Goal: Task Accomplishment & Management: Manage account settings

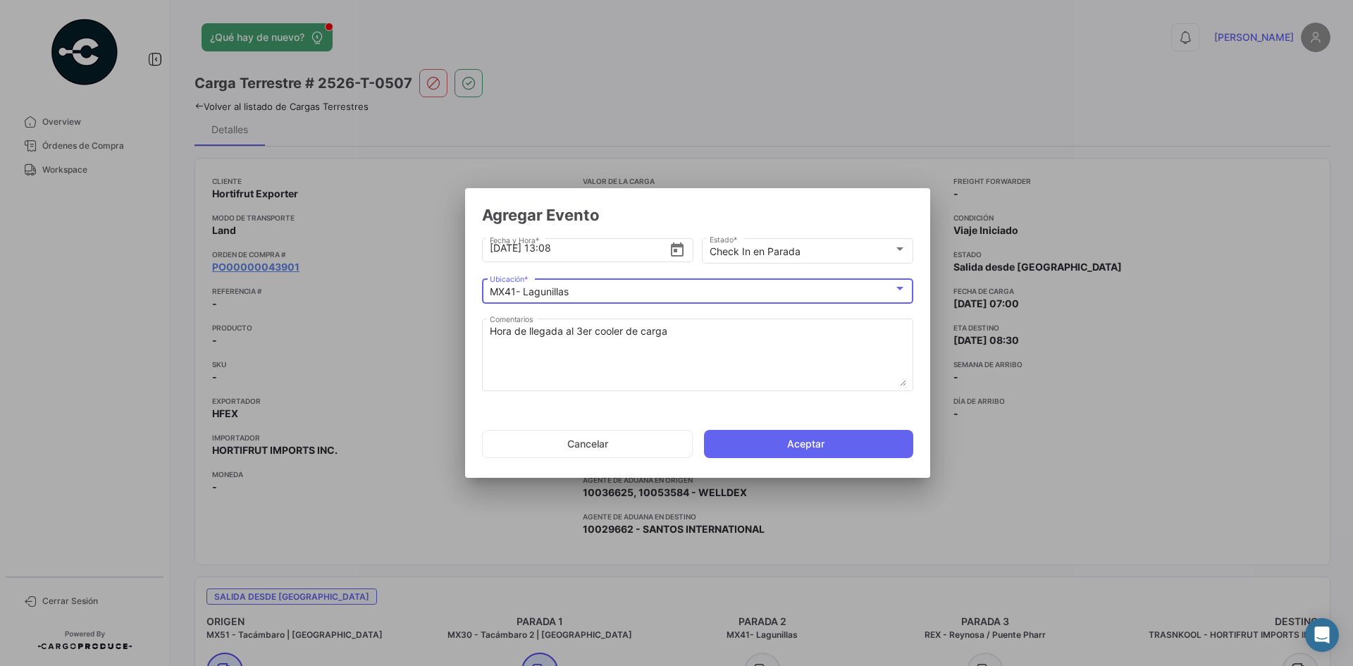
scroll to position [997, 0]
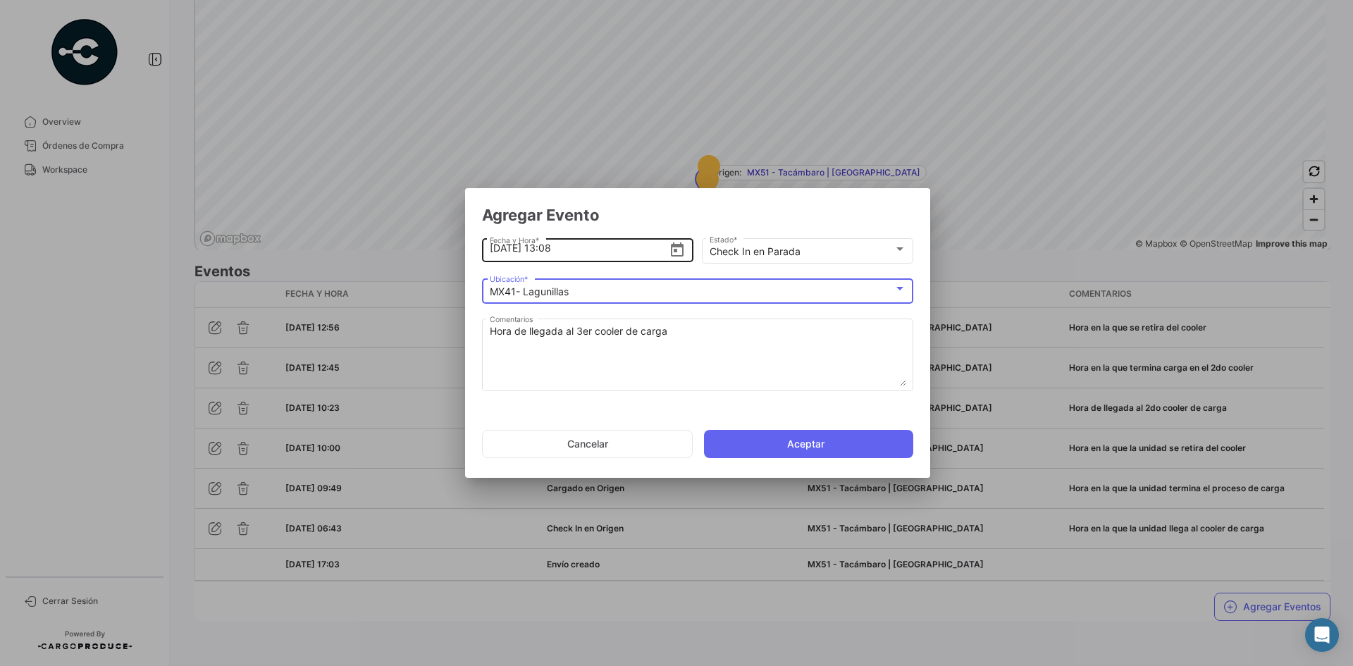
click at [584, 252] on input "7/10/2025, 13:08" at bounding box center [580, 247] width 180 height 49
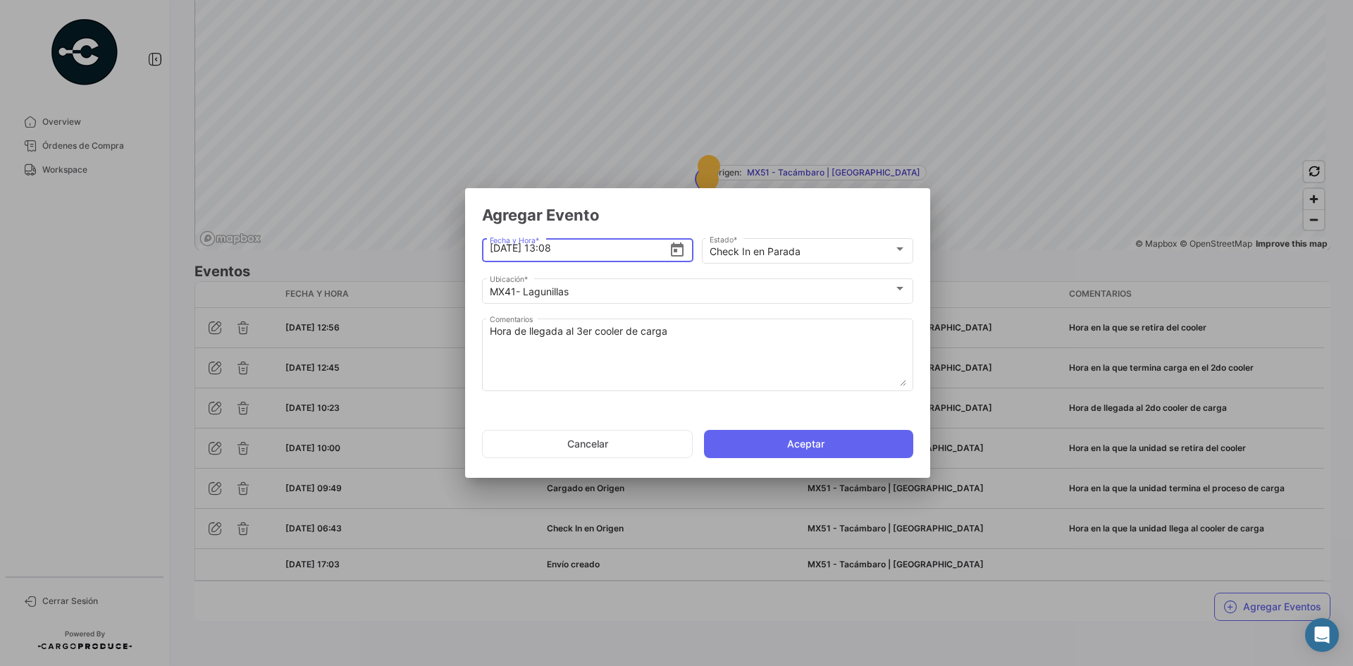
click at [552, 246] on input "7/10/2025, 13:08" at bounding box center [580, 247] width 180 height 49
type input "7/10/2025, 15:02"
click at [771, 453] on button "Aceptar" at bounding box center [808, 444] width 209 height 28
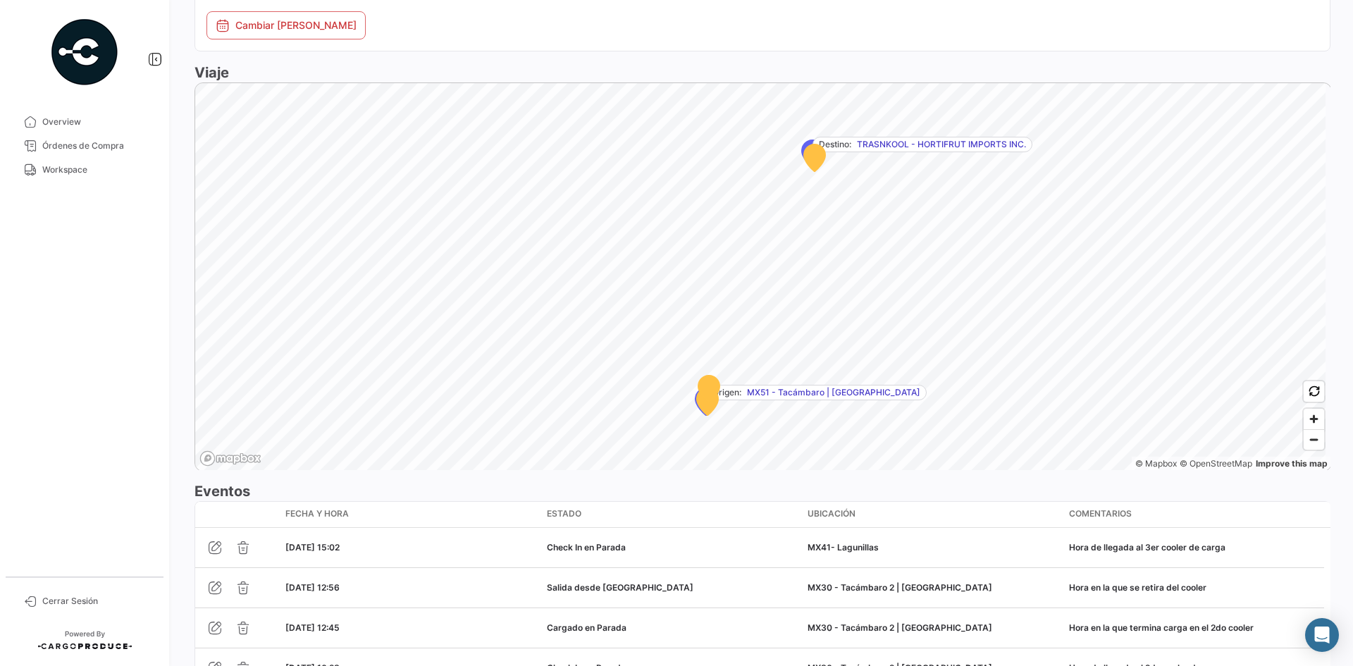
scroll to position [775, 0]
click at [1308, 425] on span "Zoom in" at bounding box center [1314, 420] width 20 height 20
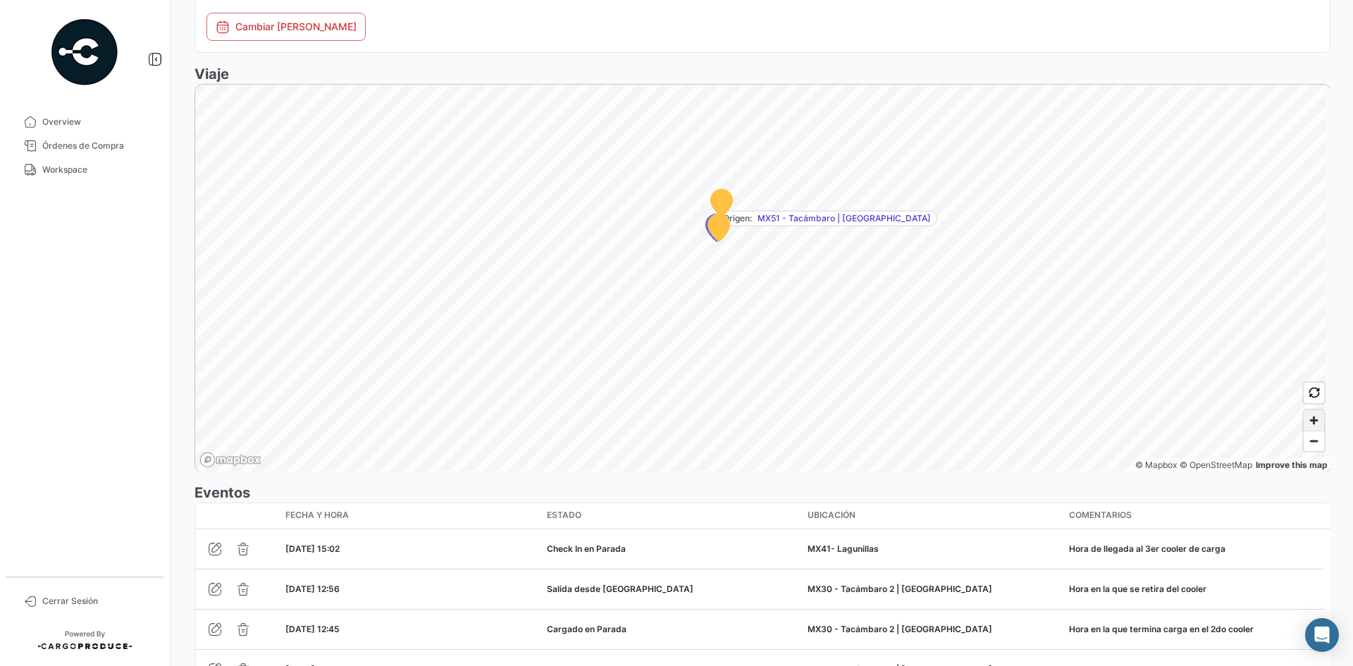
click at [1309, 429] on span "Zoom in" at bounding box center [1314, 420] width 20 height 20
click at [1310, 424] on span "Zoom in" at bounding box center [1314, 420] width 20 height 20
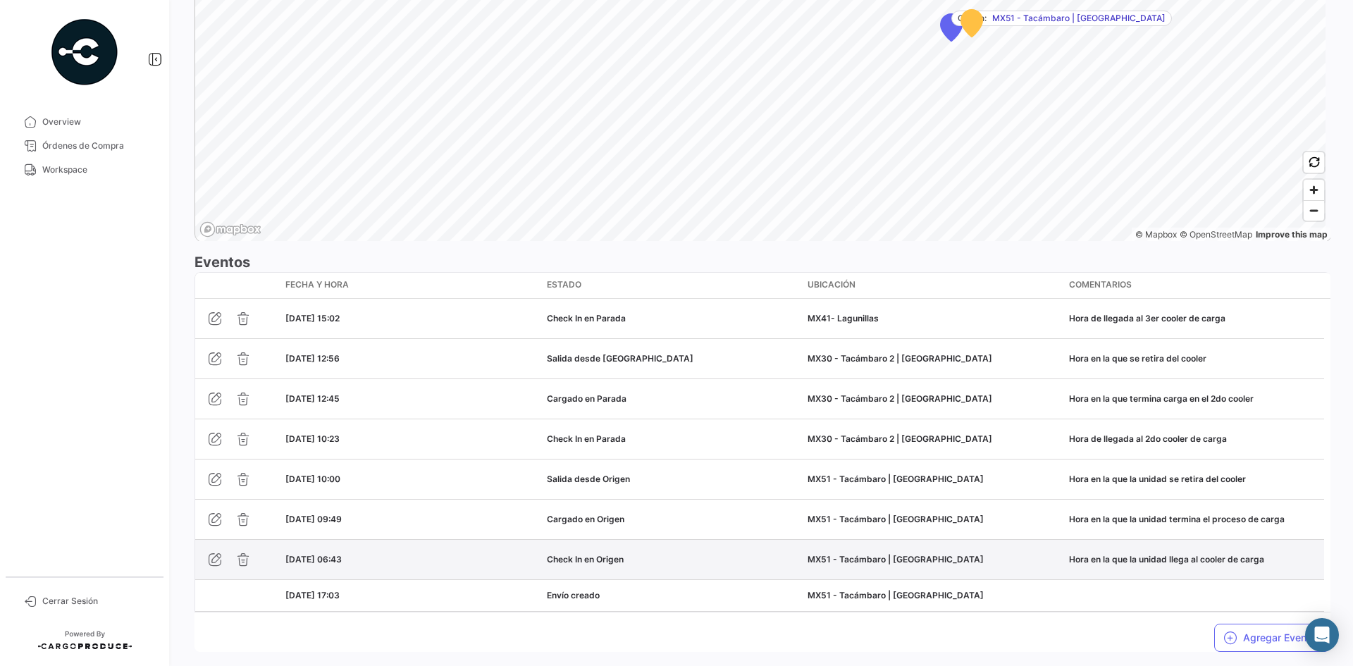
scroll to position [1037, 0]
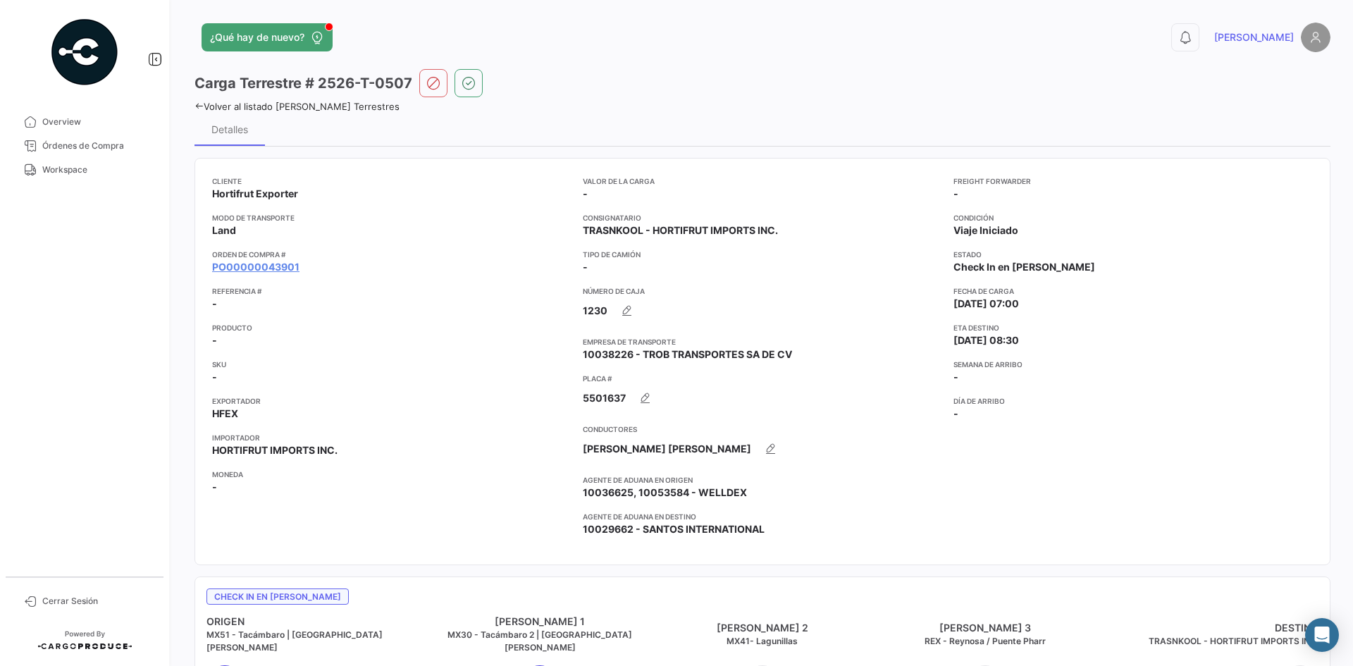
scroll to position [916, 0]
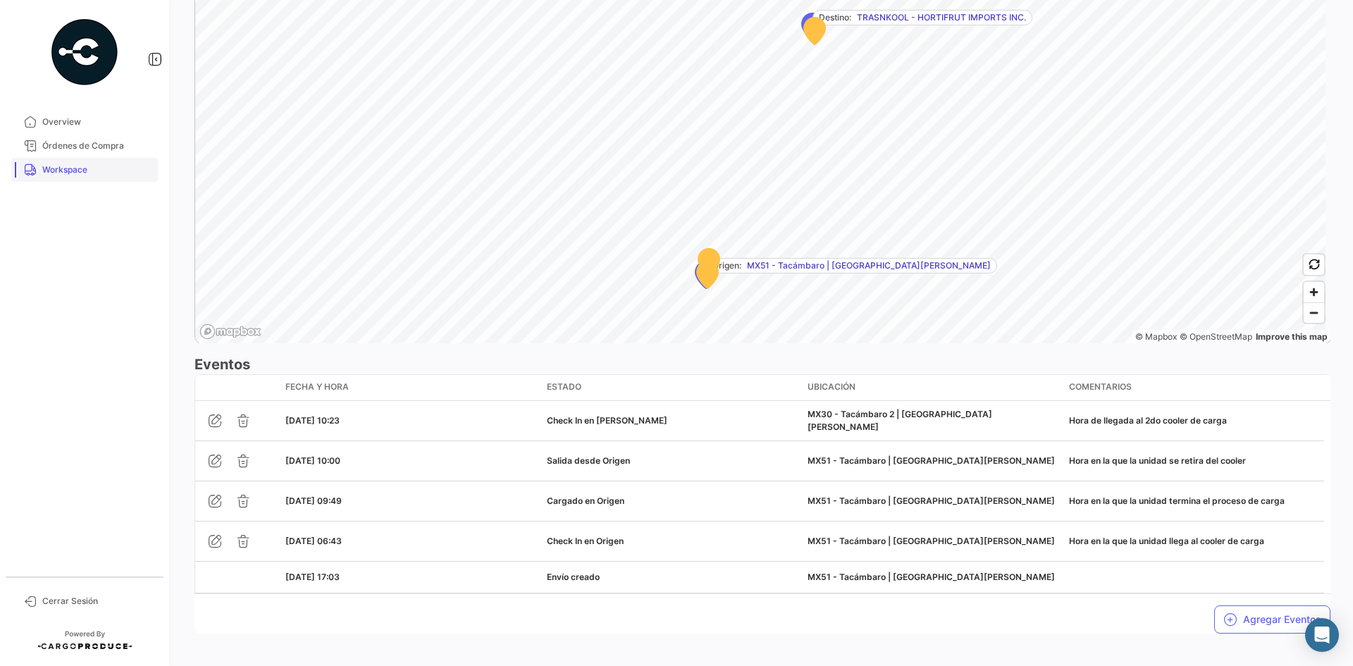
click at [64, 173] on span "Workspace" at bounding box center [97, 170] width 110 height 13
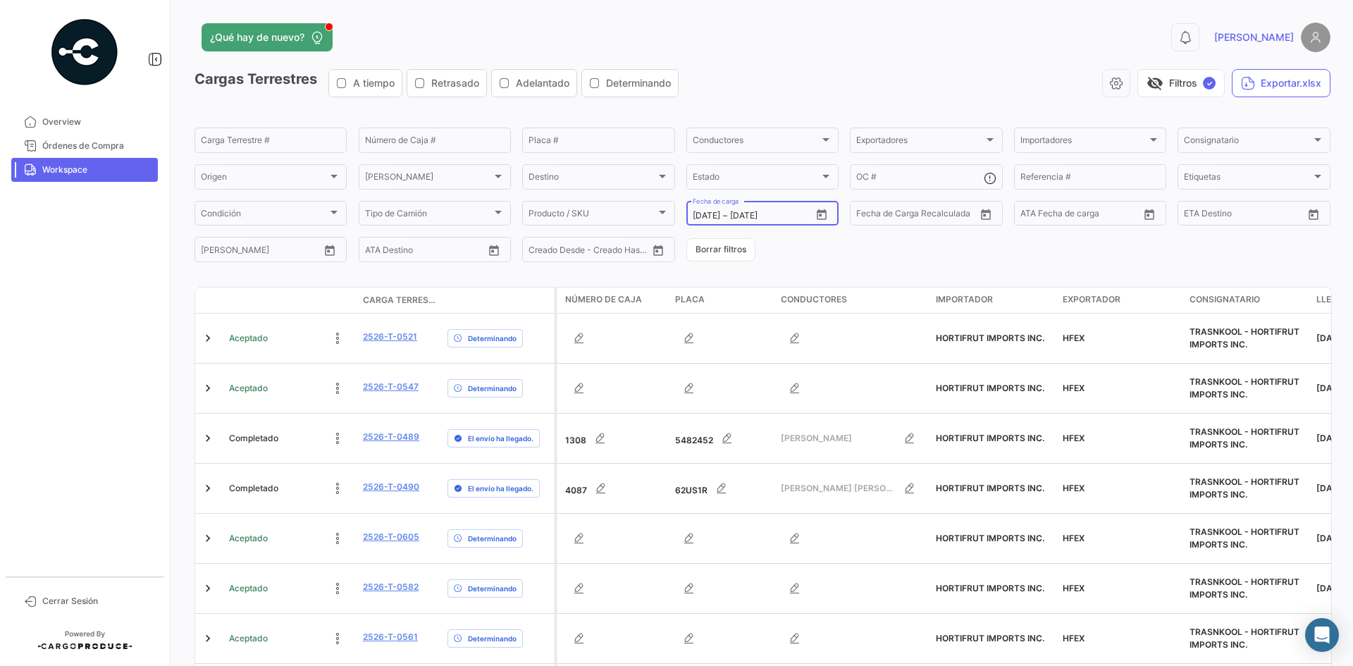
click at [817, 219] on icon "Open calendar" at bounding box center [822, 214] width 10 height 11
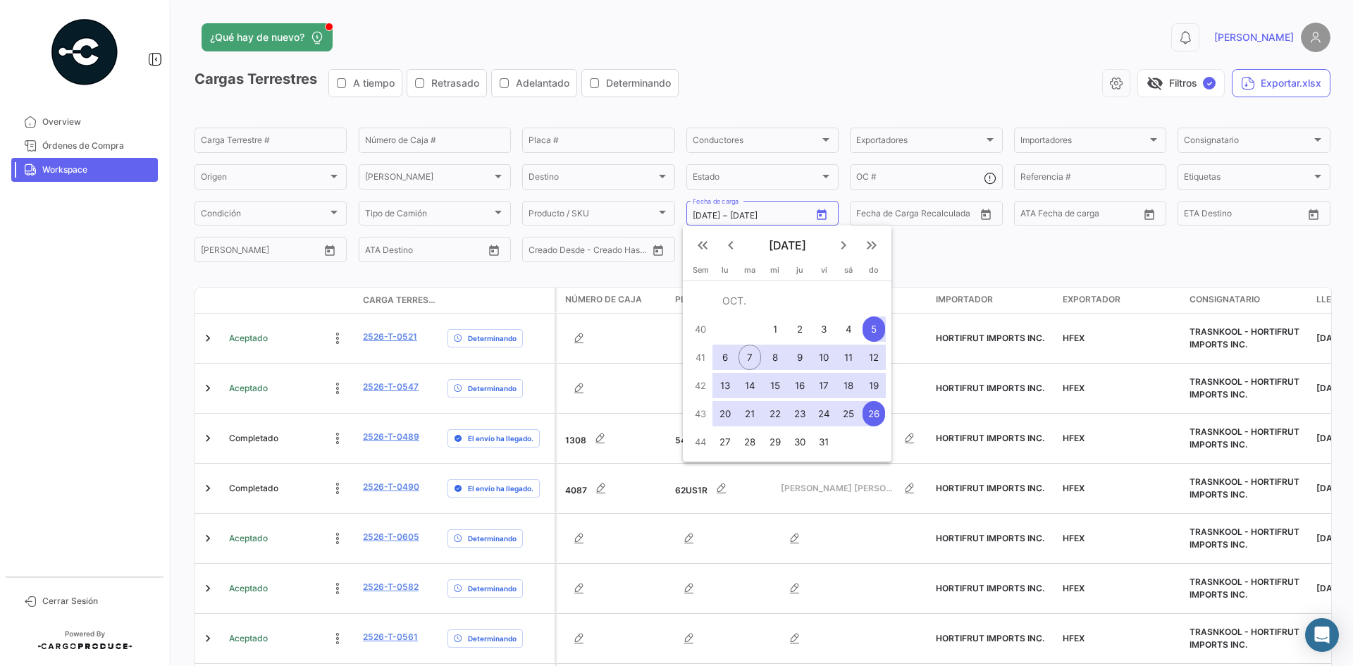
click at [873, 414] on div "26" at bounding box center [874, 413] width 23 height 25
type input "[DATE]"
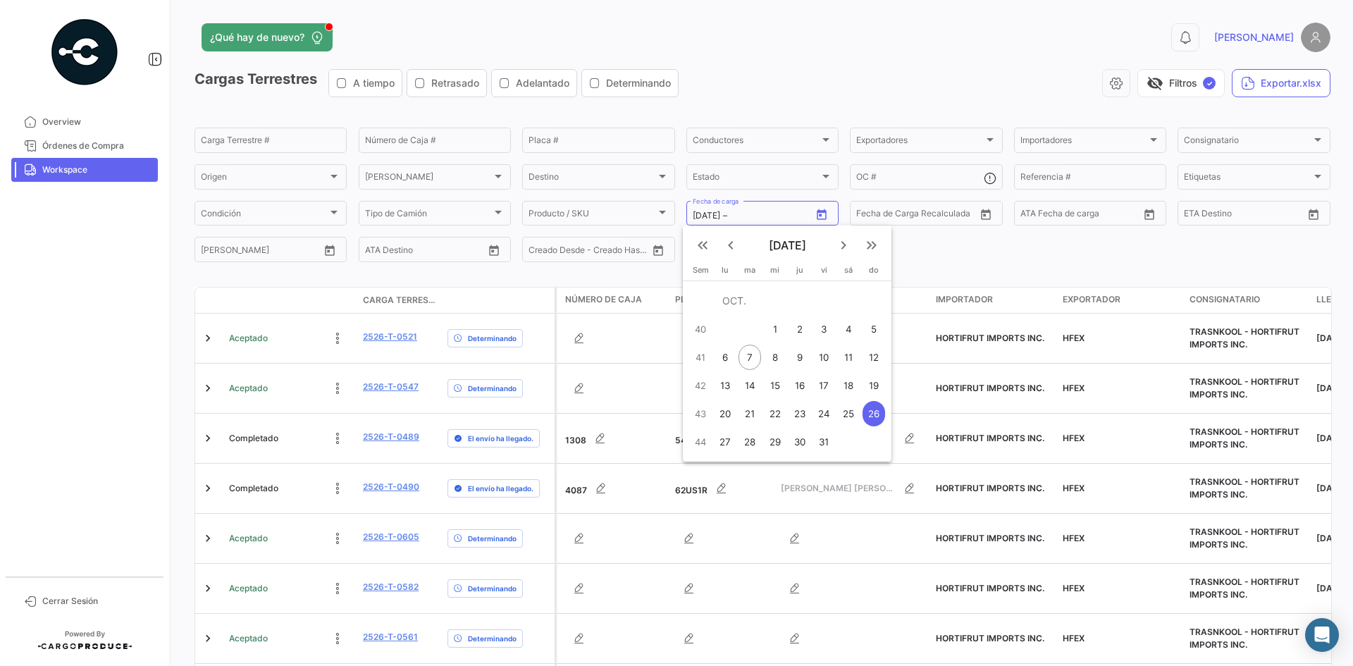
click at [874, 317] on div "5" at bounding box center [874, 329] width 23 height 25
type input "[DATE]"
click at [874, 317] on div "5" at bounding box center [874, 329] width 23 height 25
type input "[DATE]"
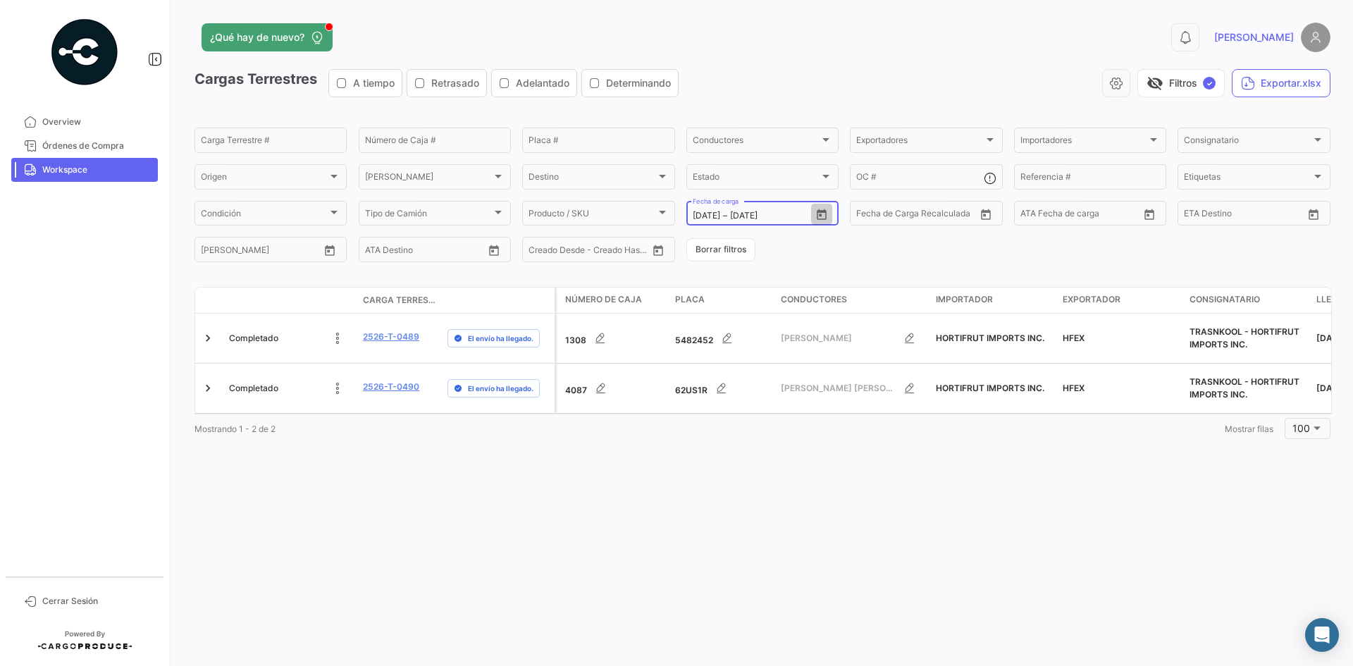
click at [828, 210] on icon "Open calendar" at bounding box center [822, 215] width 13 height 13
click at [735, 353] on div "6" at bounding box center [728, 357] width 22 height 25
type input "[DATE]"
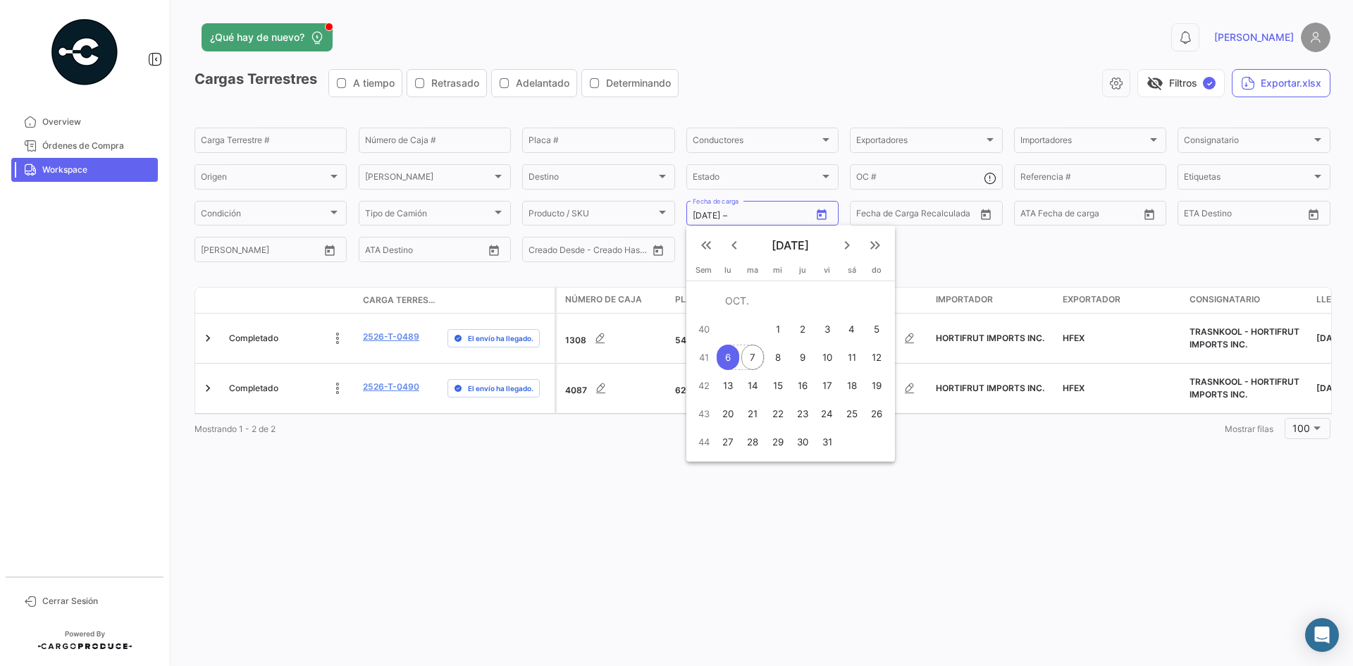
click at [749, 354] on div "7" at bounding box center [753, 357] width 23 height 25
type input "[DATE]"
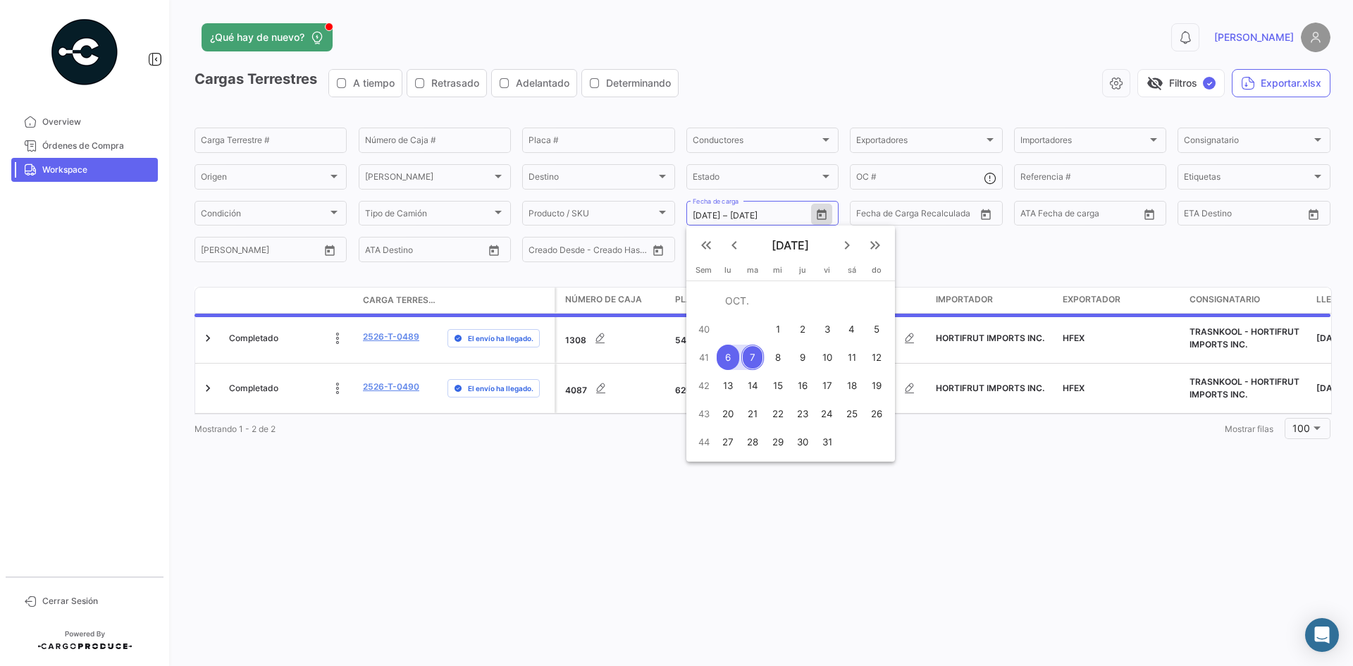
click at [749, 354] on datatable-body-cell "5482452" at bounding box center [723, 338] width 106 height 49
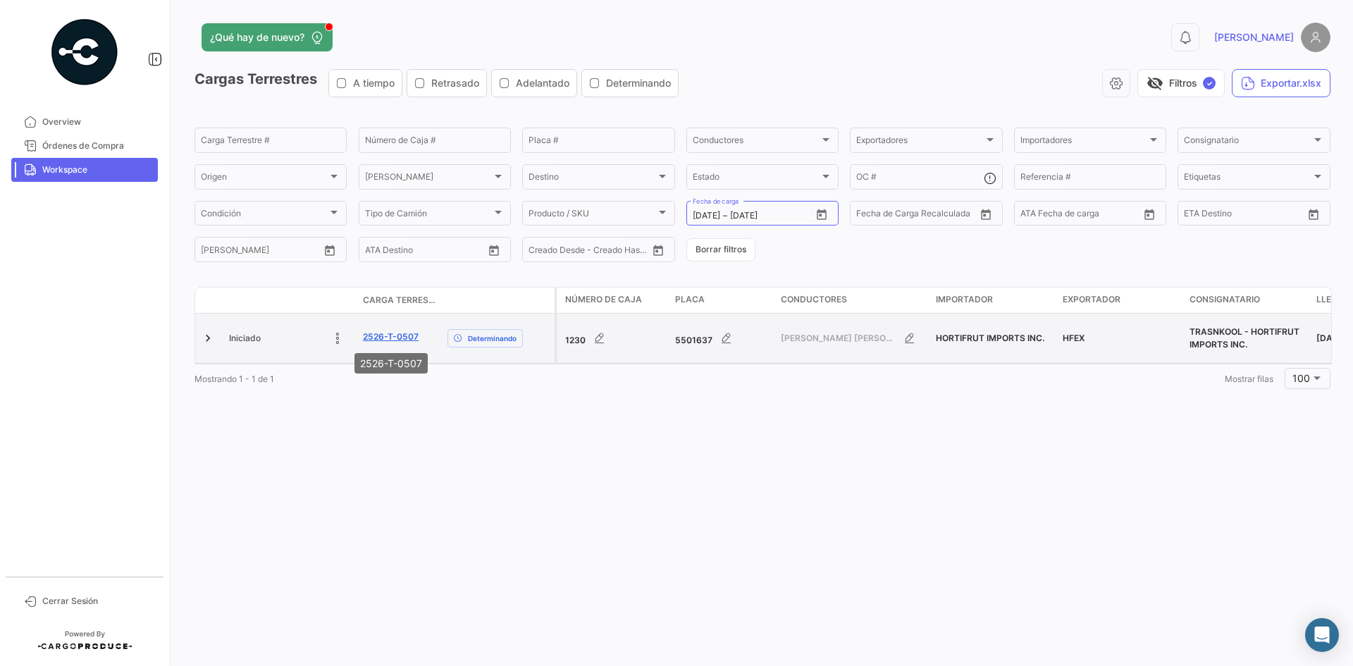
click at [393, 337] on link "2526-T-0507" at bounding box center [391, 337] width 56 height 13
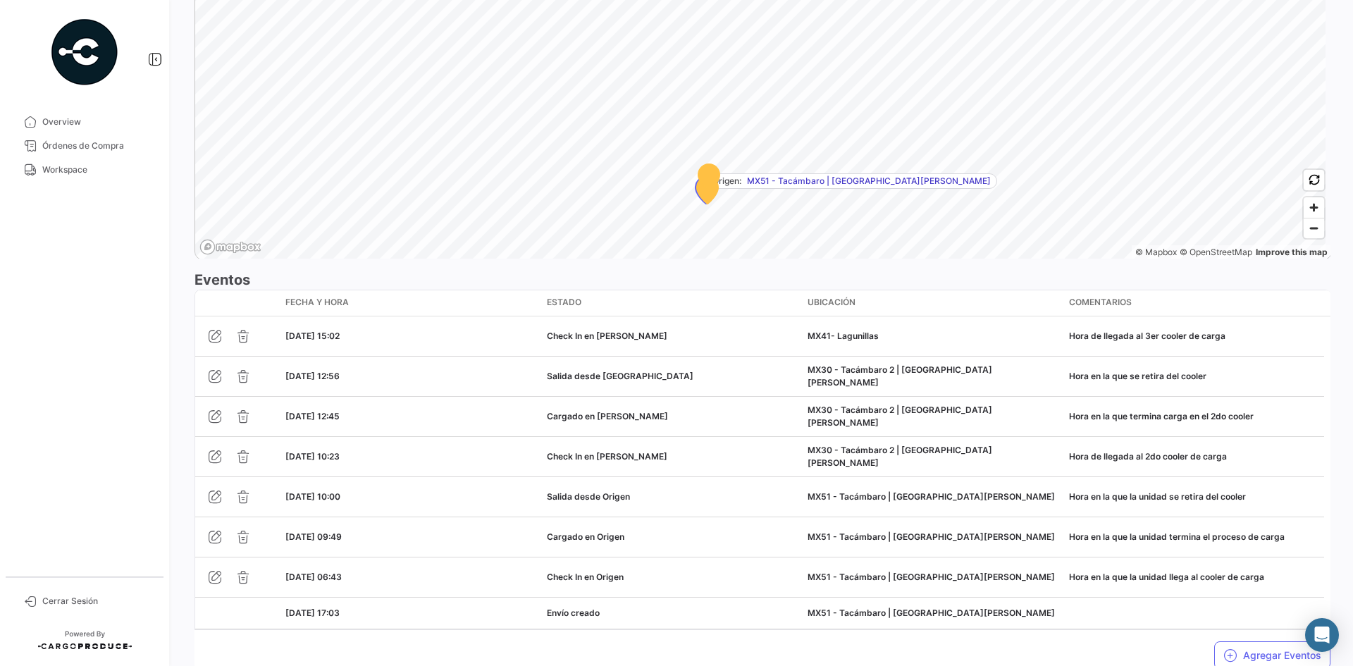
scroll to position [1037, 0]
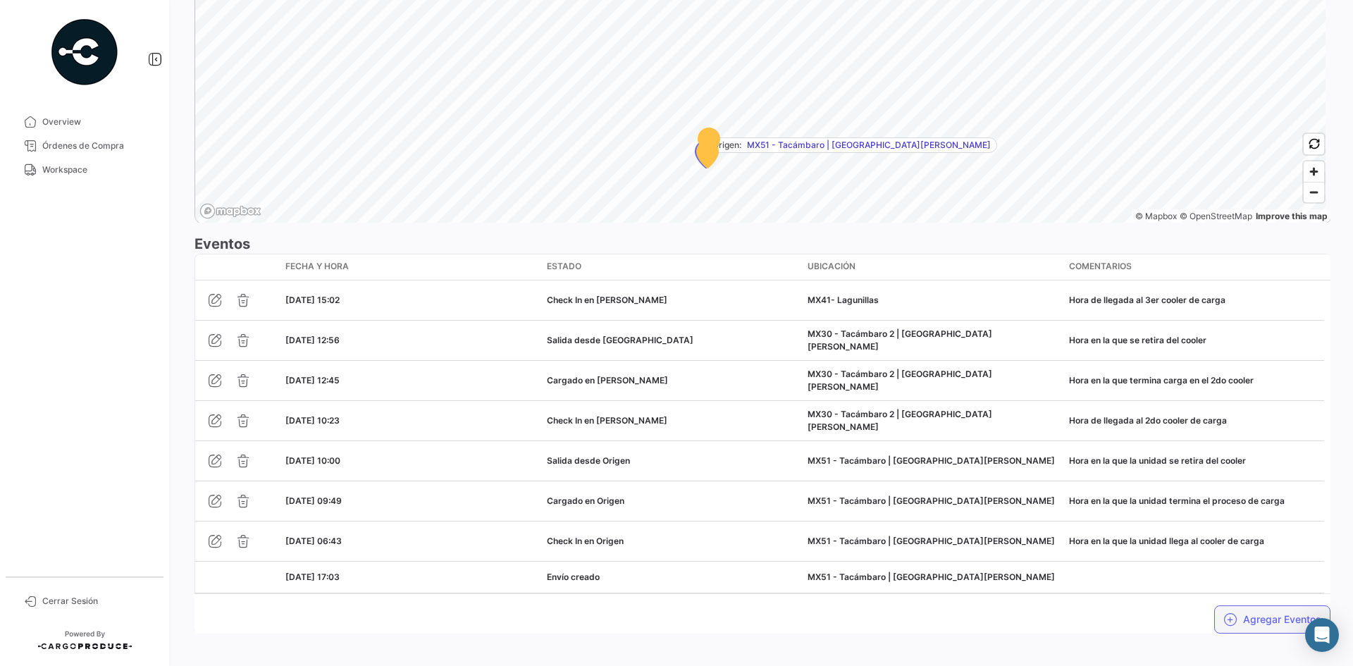
click at [1236, 606] on button "Agregar Eventos" at bounding box center [1273, 620] width 116 height 28
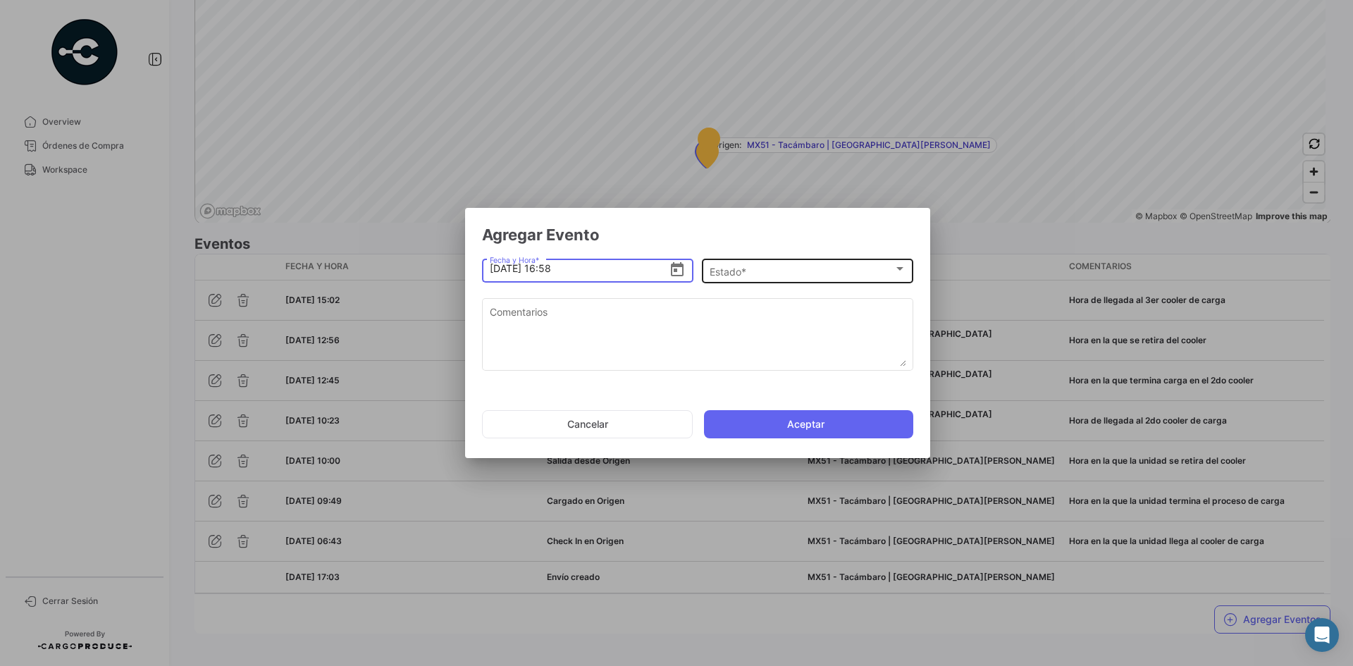
click at [712, 276] on span "Estado *" at bounding box center [802, 272] width 184 height 12
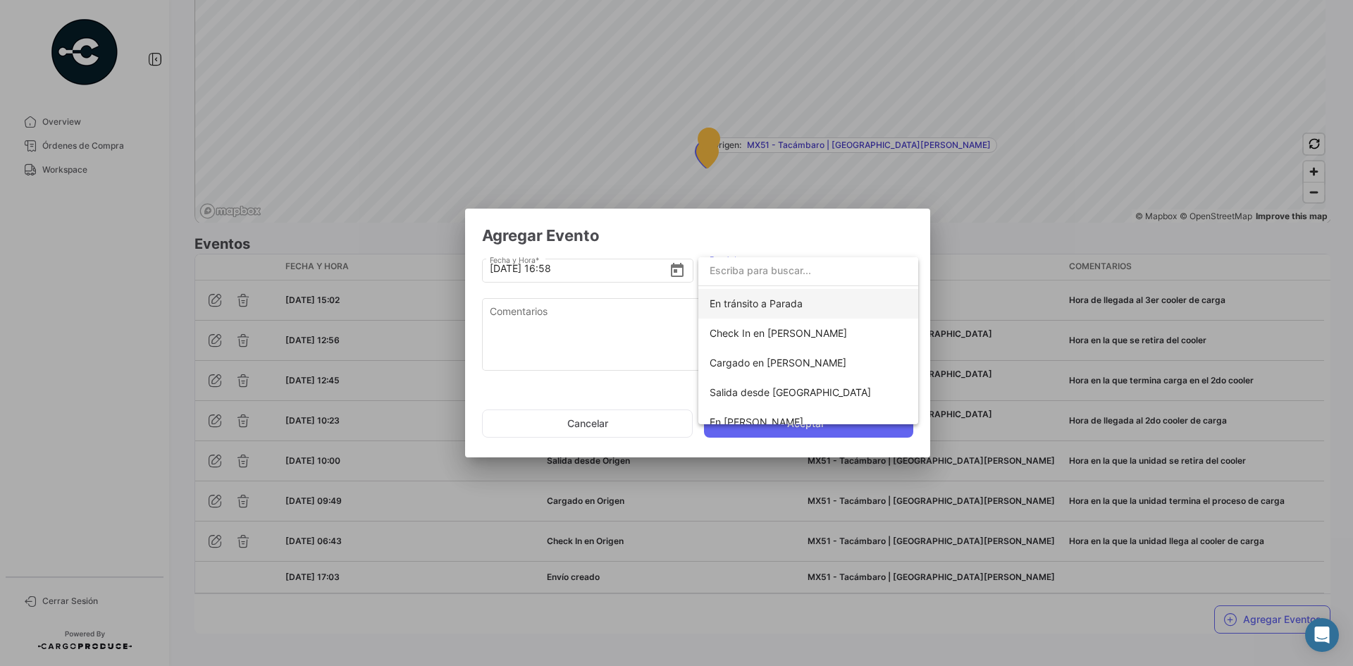
scroll to position [141, 0]
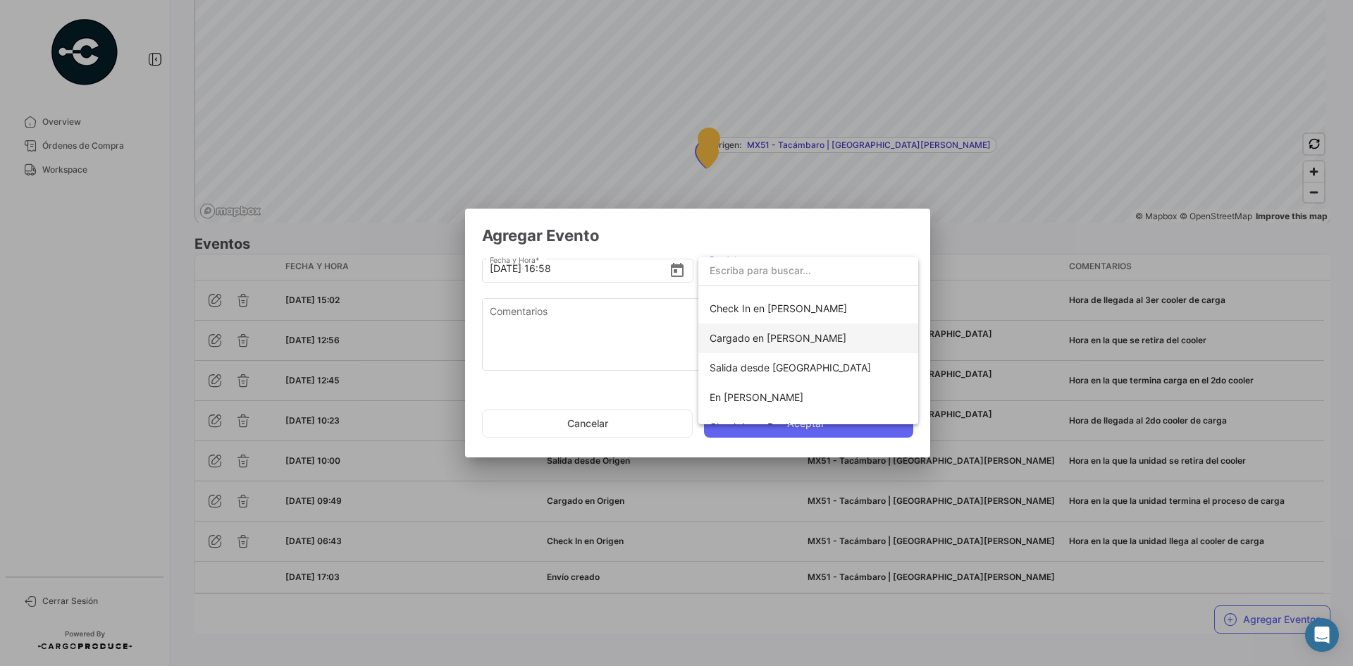
click at [779, 338] on span "Cargado en [PERSON_NAME]" at bounding box center [778, 338] width 137 height 12
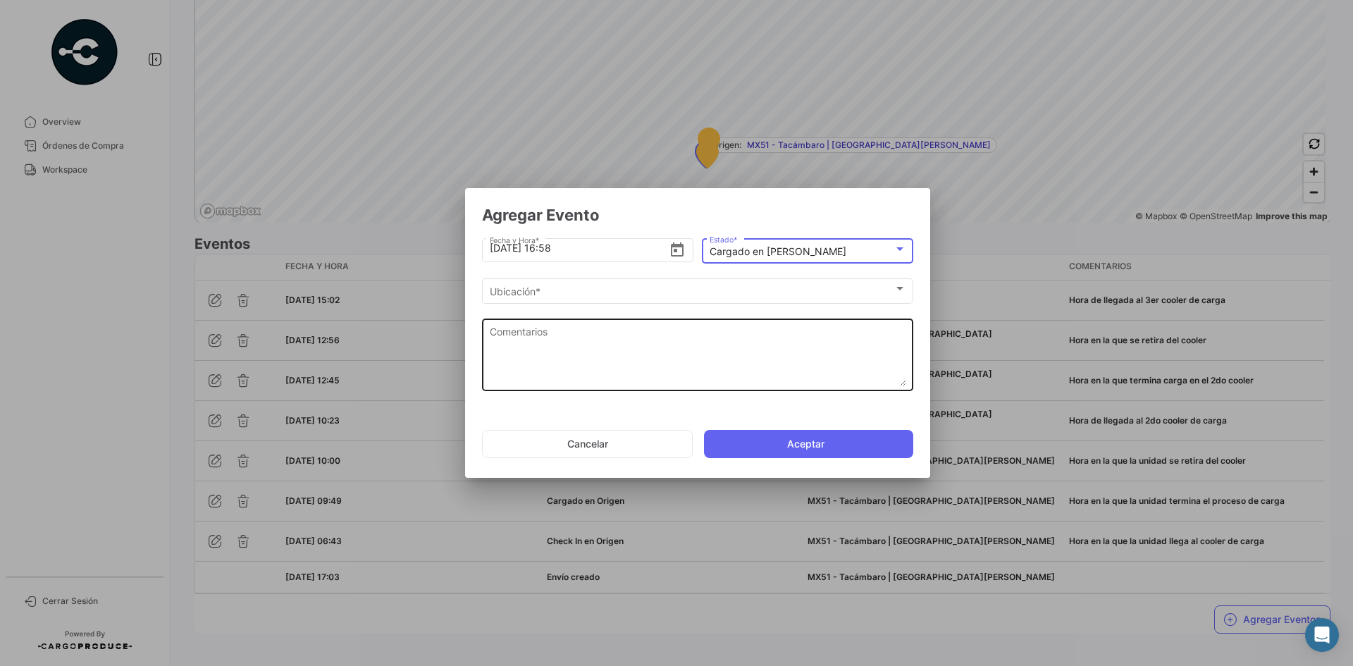
click at [634, 346] on textarea "Comentarios" at bounding box center [698, 355] width 417 height 62
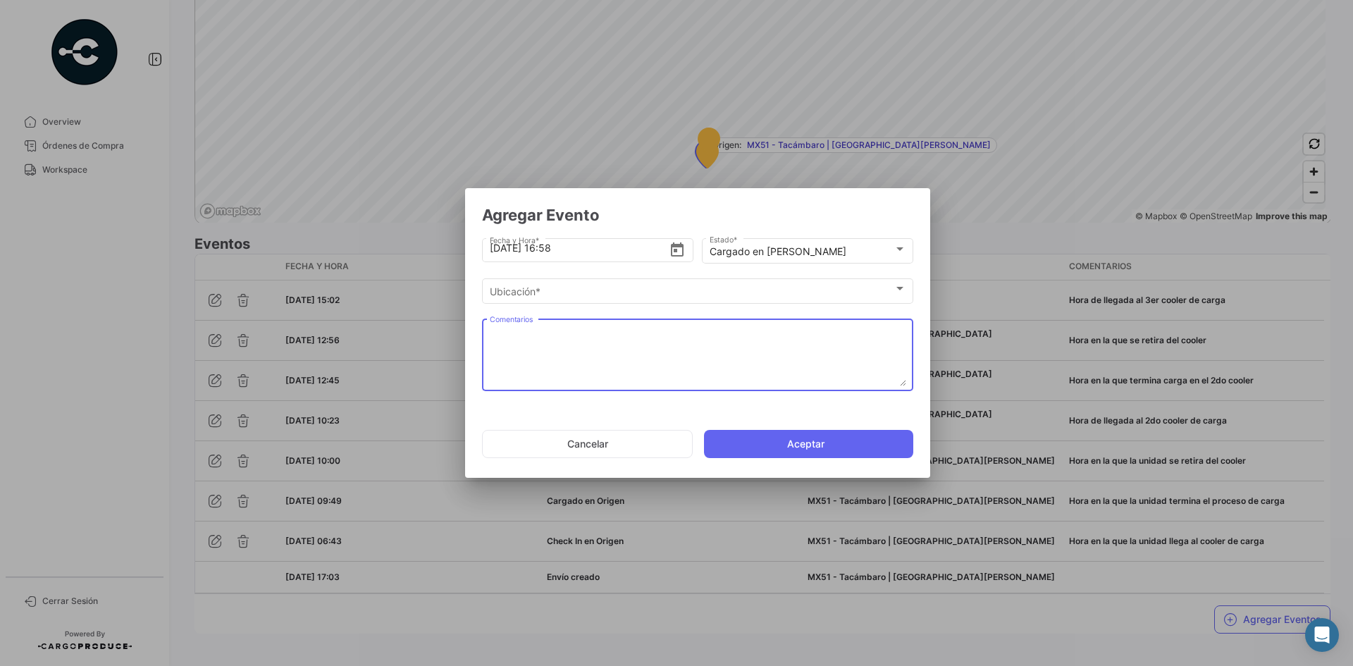
paste textarea "Hora en la que termina carga en el 3er cooler"
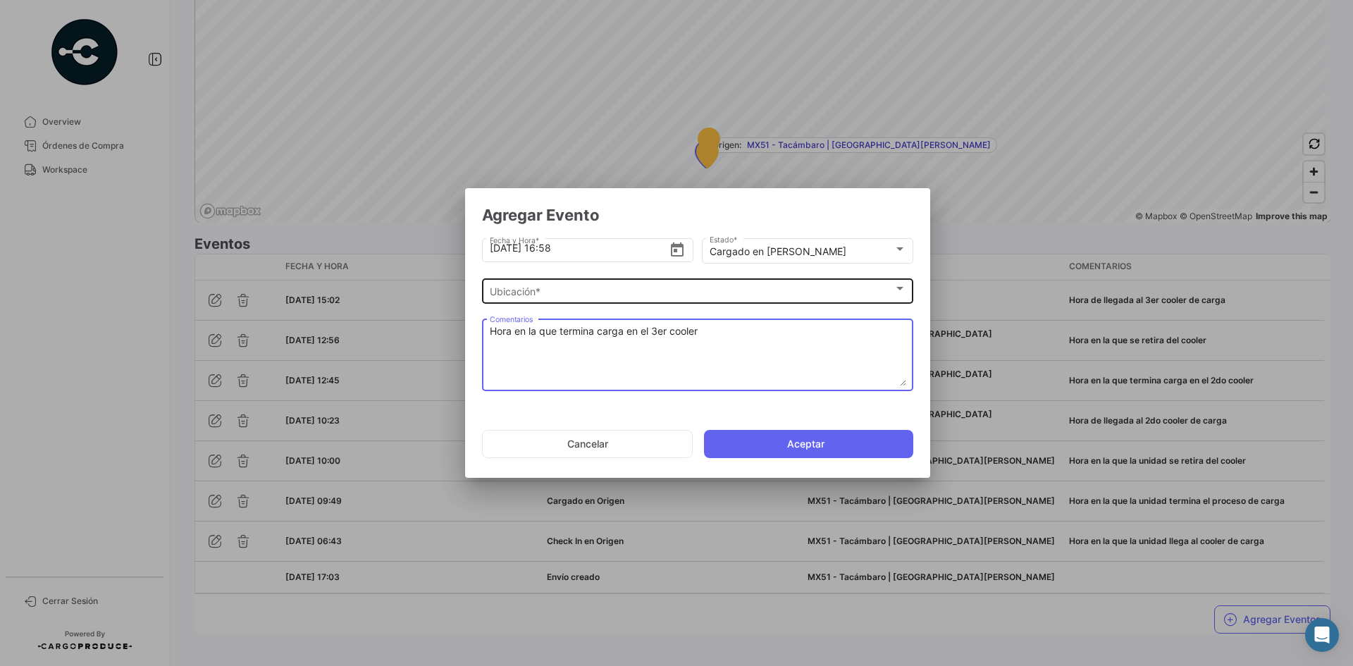
type textarea "Hora en la que termina carga en el 3er cooler"
click at [607, 302] on div "Ubicación * Ubicación *" at bounding box center [698, 289] width 417 height 27
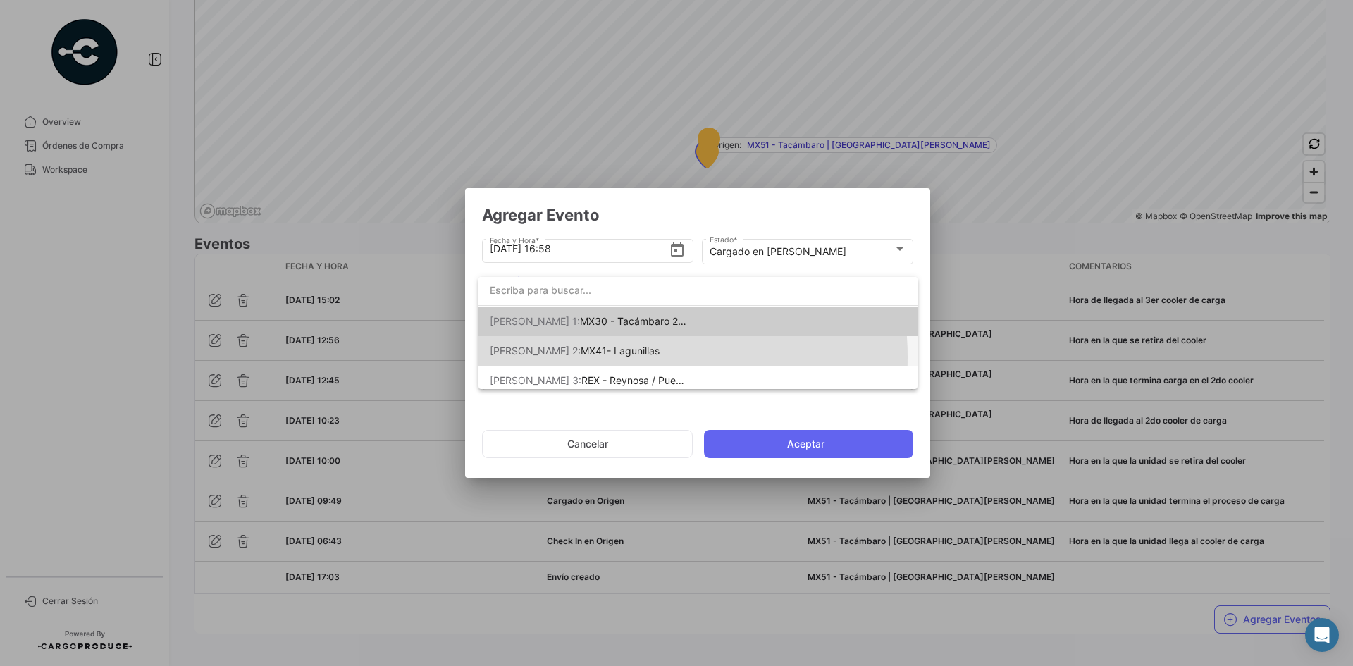
click at [619, 357] on span "[PERSON_NAME] 2: MX41- Lagunillas" at bounding box center [588, 351] width 197 height 30
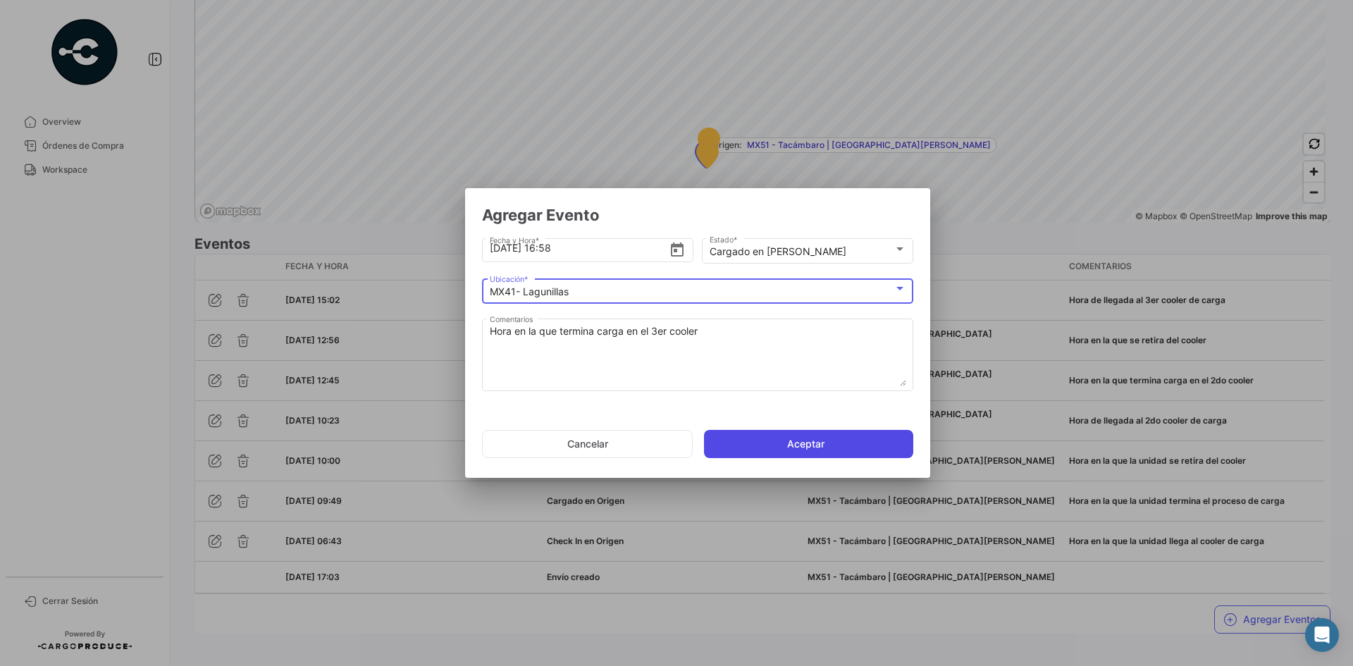
click at [762, 444] on button "Aceptar" at bounding box center [808, 444] width 209 height 28
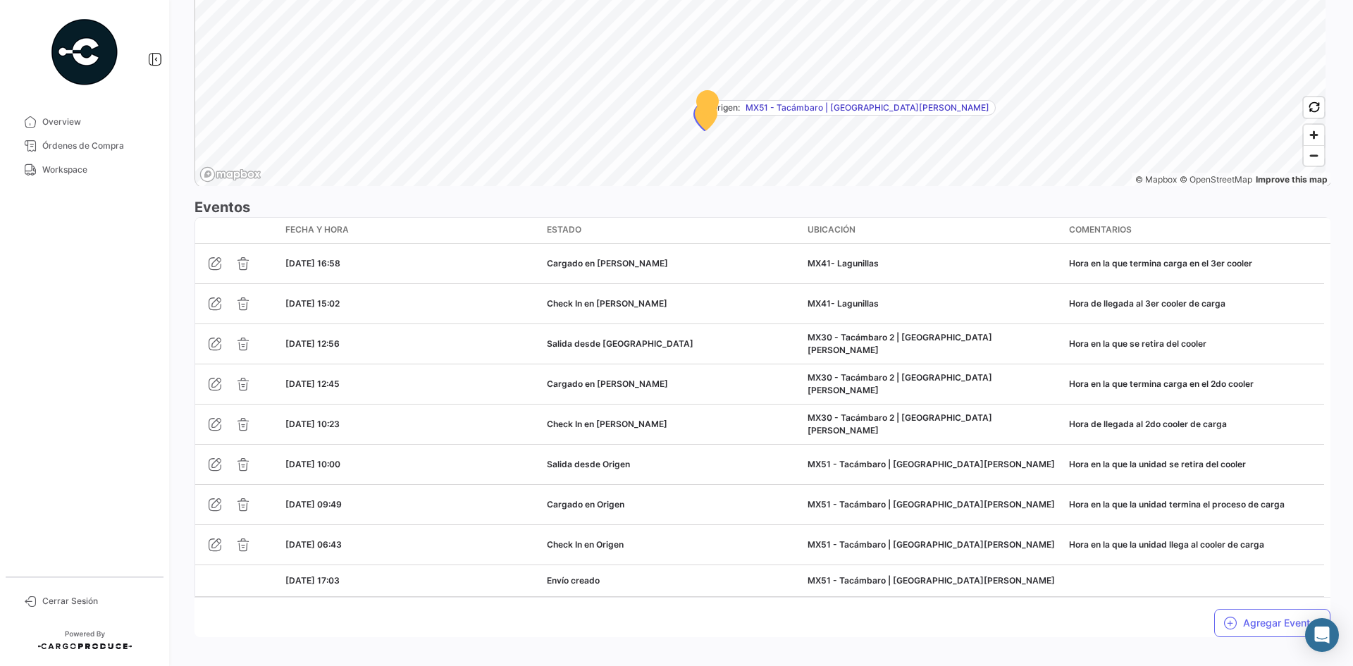
scroll to position [1077, 0]
